Goal: Task Accomplishment & Management: Use online tool/utility

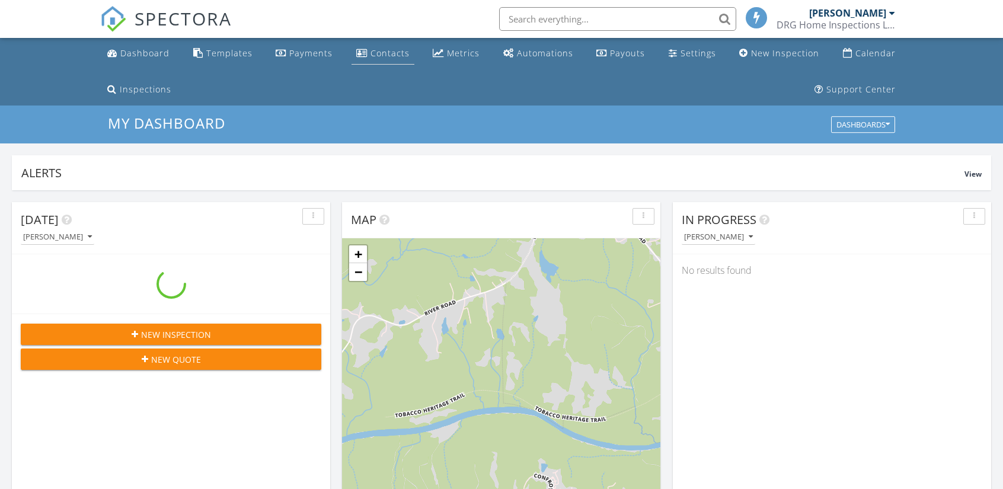
scroll to position [1097, 1021]
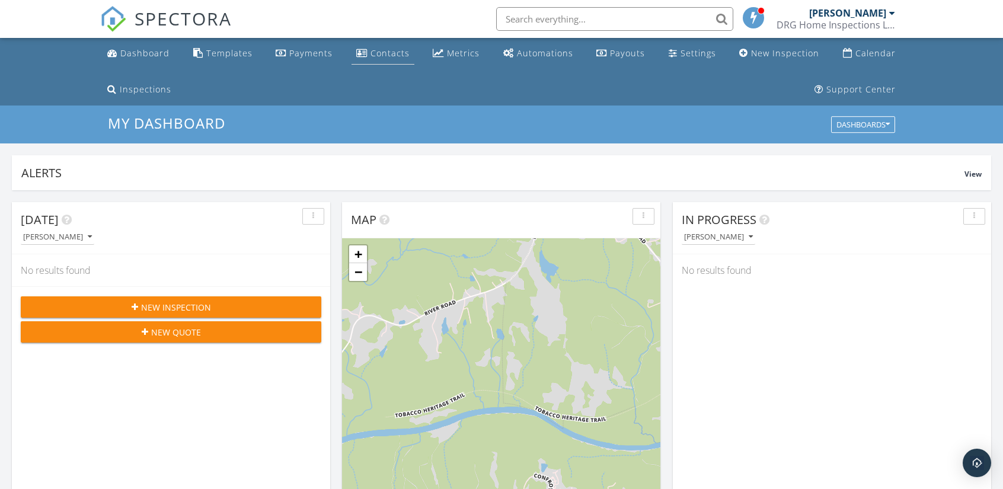
click at [387, 53] on div "Contacts" at bounding box center [390, 52] width 39 height 11
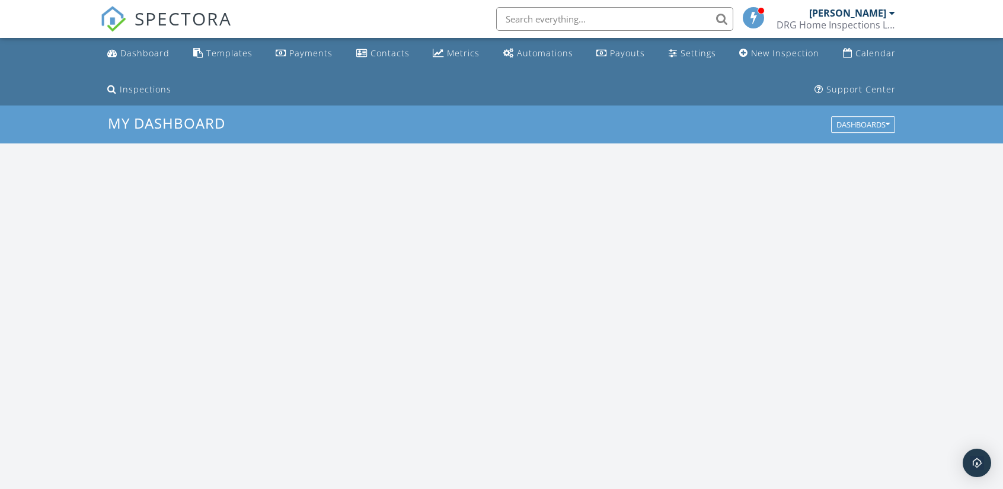
scroll to position [1097, 1021]
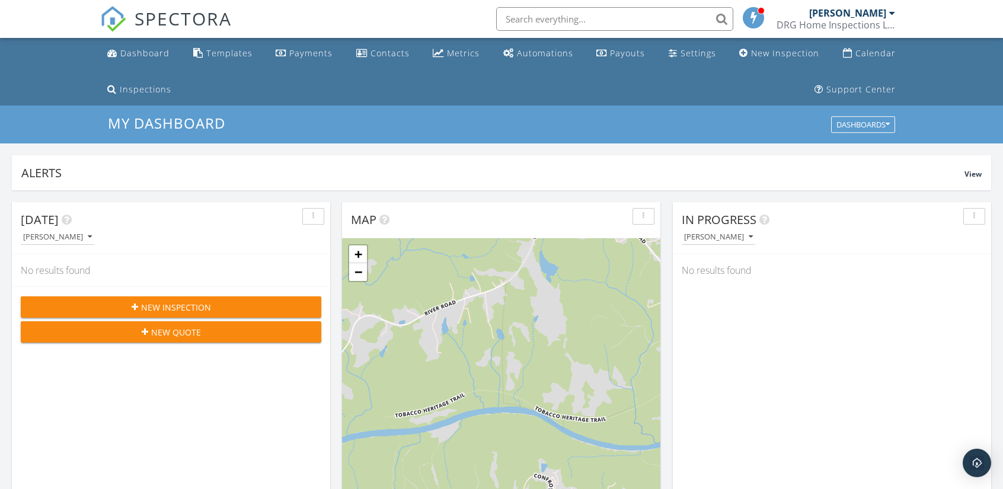
click at [167, 334] on span "New Quote" at bounding box center [176, 332] width 50 height 12
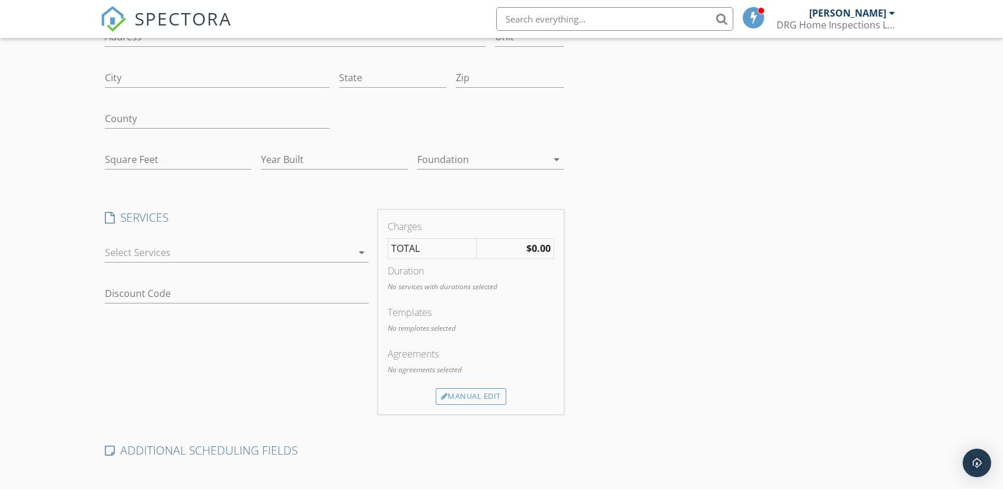
scroll to position [178, 0]
click at [124, 161] on input "Square Feet" at bounding box center [178, 162] width 146 height 20
